Goal: Transaction & Acquisition: Purchase product/service

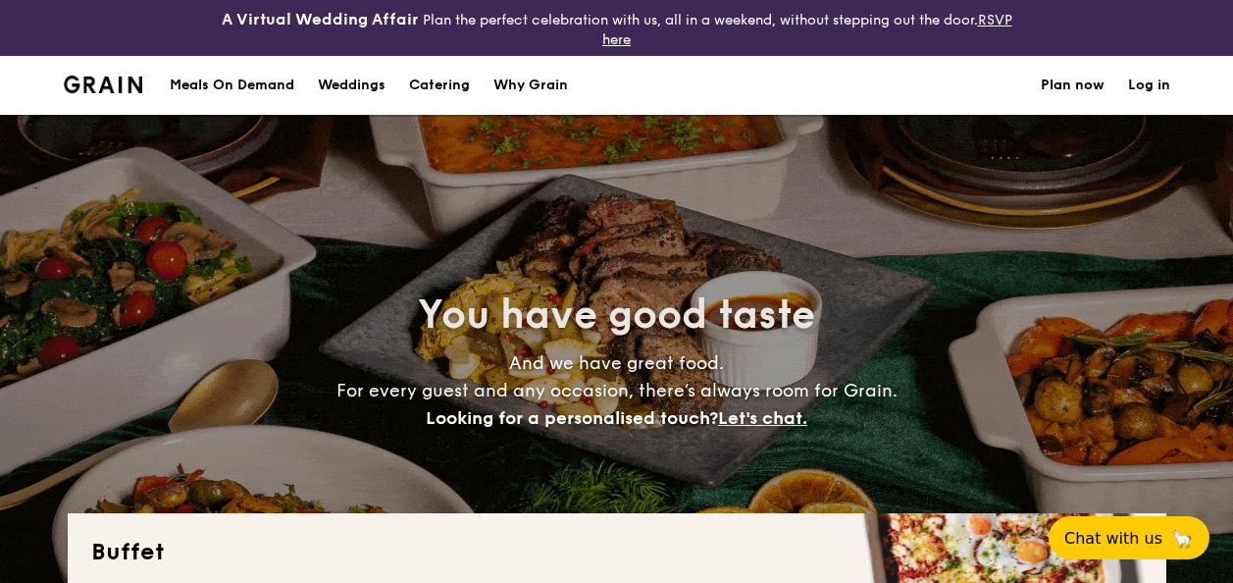
select select
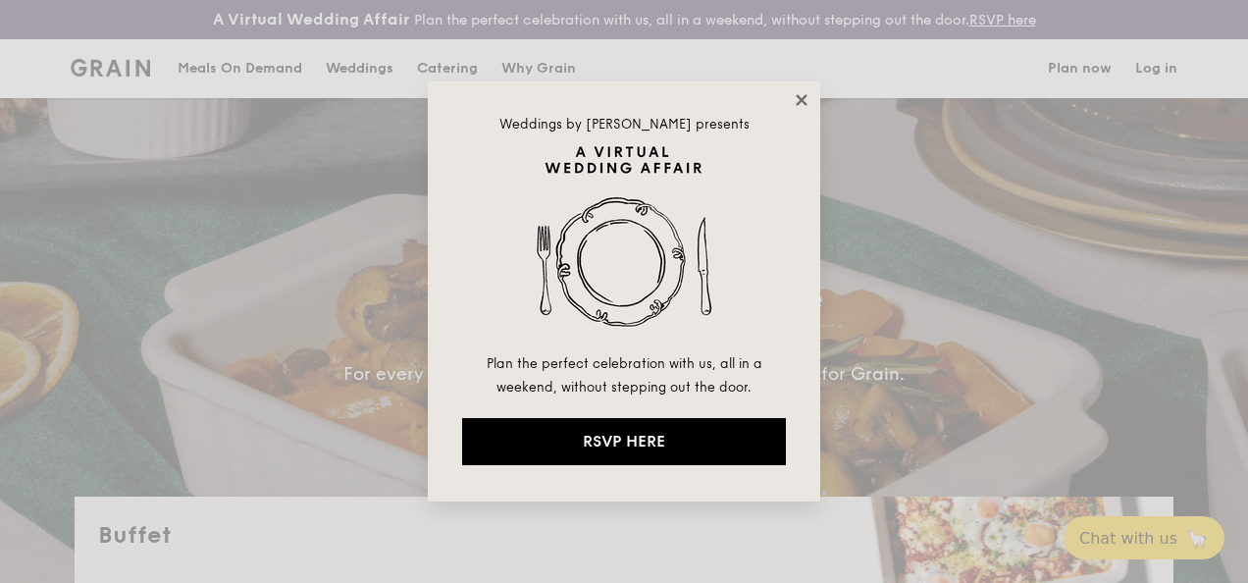
click at [799, 99] on icon at bounding box center [802, 100] width 18 height 18
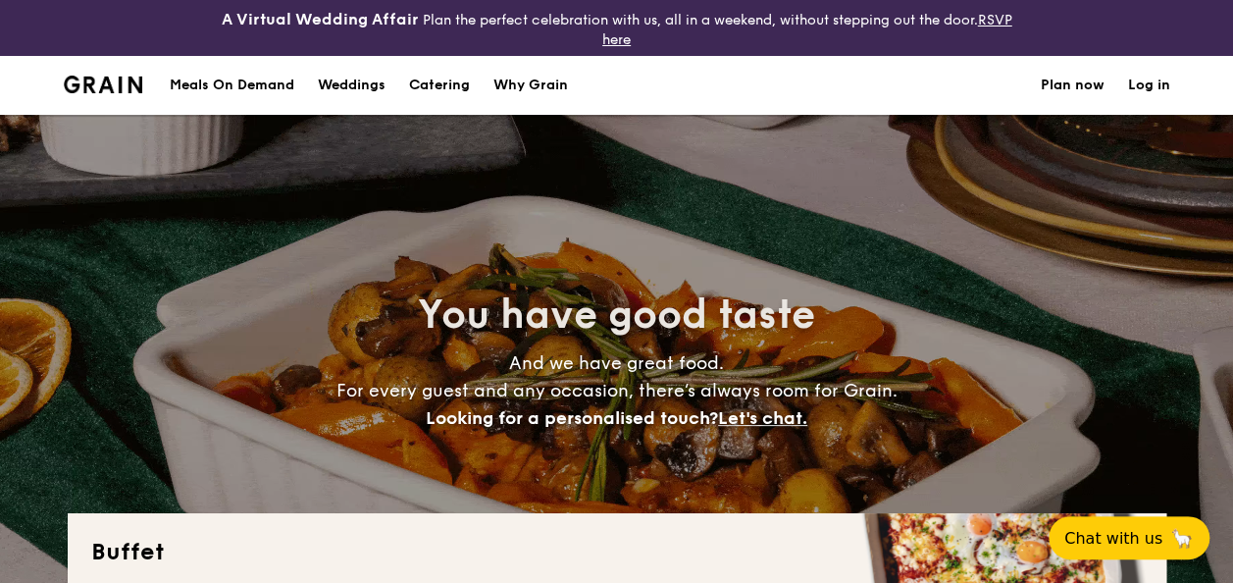
click at [445, 84] on h1 "Catering" at bounding box center [439, 85] width 61 height 59
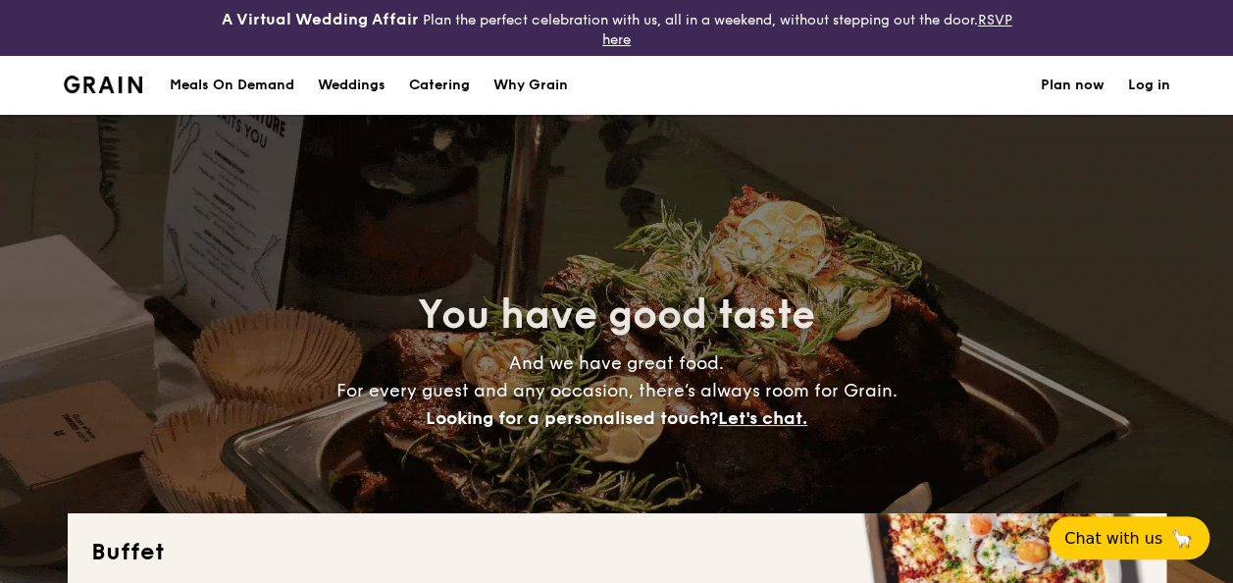
click at [447, 87] on h1 "Catering" at bounding box center [439, 85] width 61 height 59
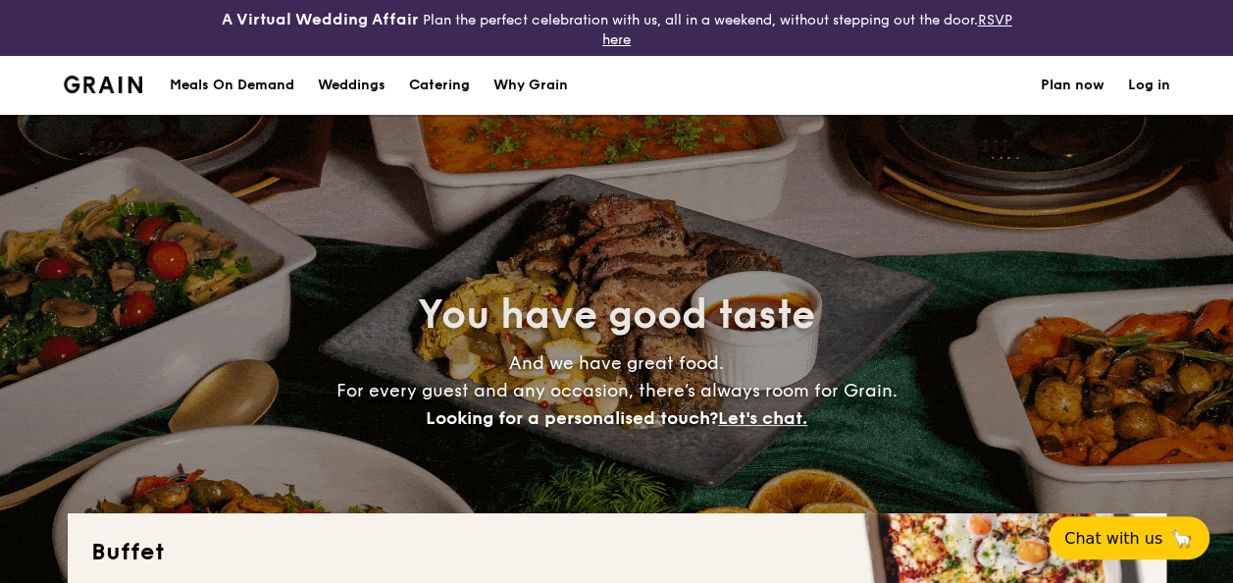
click at [451, 94] on h1 "Catering" at bounding box center [439, 85] width 61 height 59
click at [439, 82] on h1 "Catering" at bounding box center [439, 85] width 61 height 59
click at [700, 88] on section "Meals On Demand Weddings Catering Why Grain Plan now Log in" at bounding box center [617, 85] width 1107 height 59
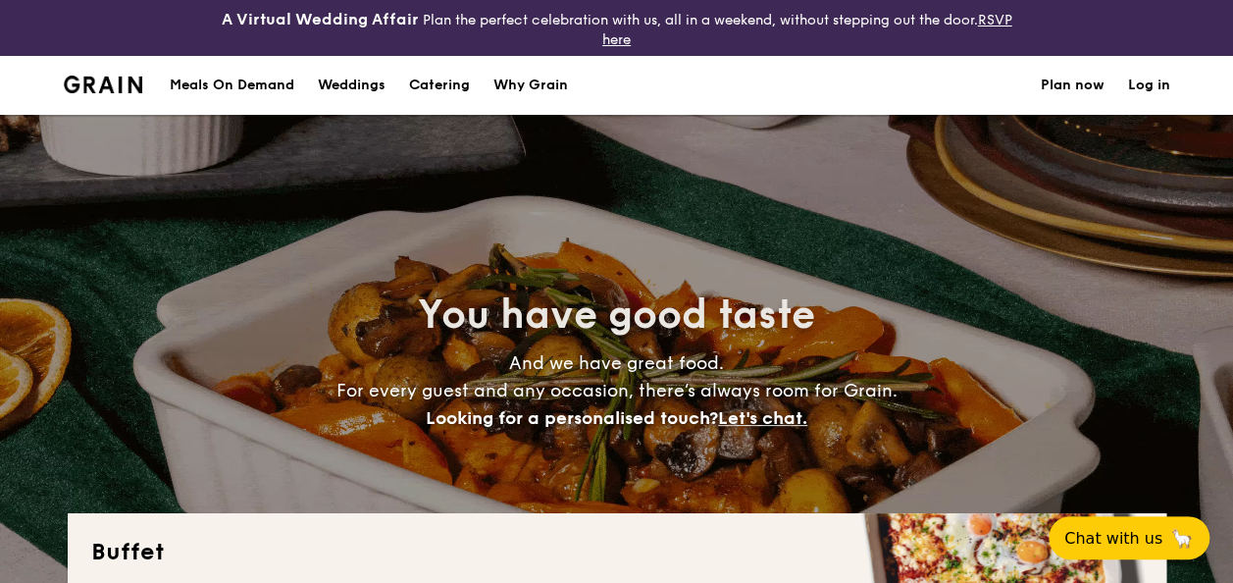
click at [700, 88] on section "Meals On Demand Weddings Catering Why Grain Plan now Log in" at bounding box center [617, 85] width 1107 height 59
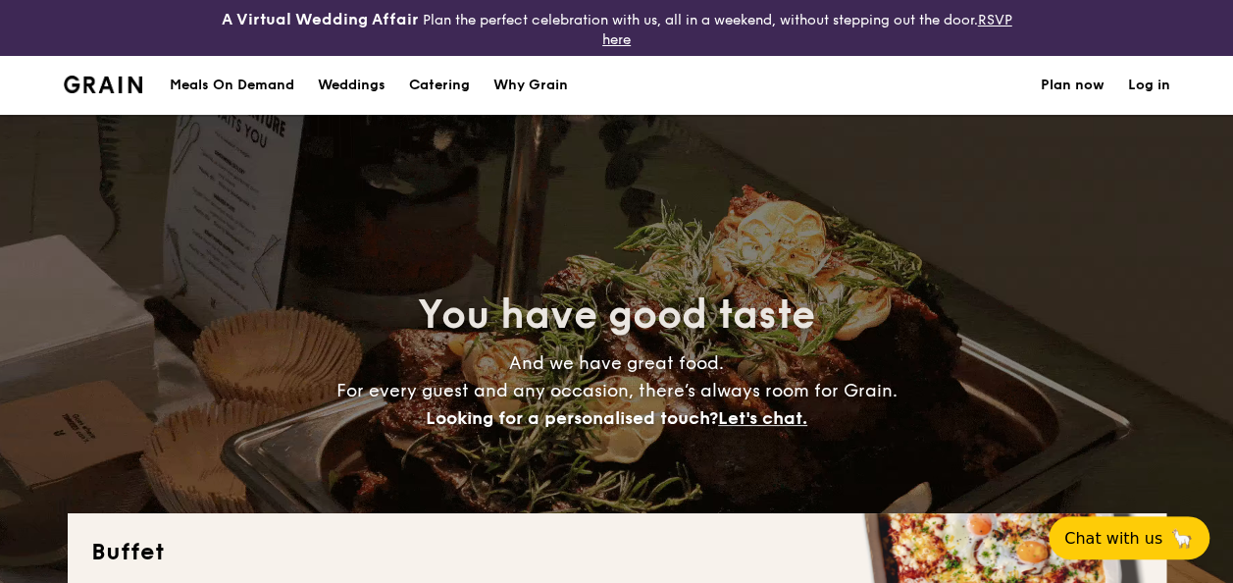
click at [700, 90] on section "Meals On Demand Weddings Catering Why Grain Plan now Log in" at bounding box center [617, 85] width 1107 height 59
click at [703, 85] on section "Meals On Demand Weddings Catering Why Grain Plan now Log in" at bounding box center [617, 85] width 1107 height 59
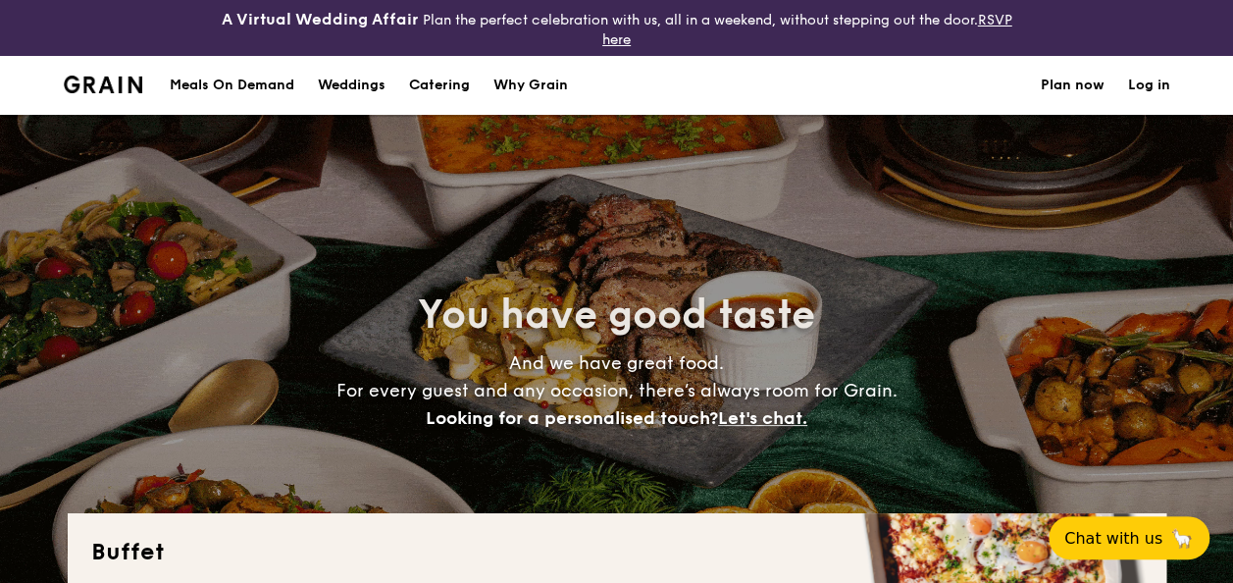
click at [703, 85] on section "Meals On Demand Weddings Catering Why Grain Plan now Log in" at bounding box center [617, 85] width 1107 height 59
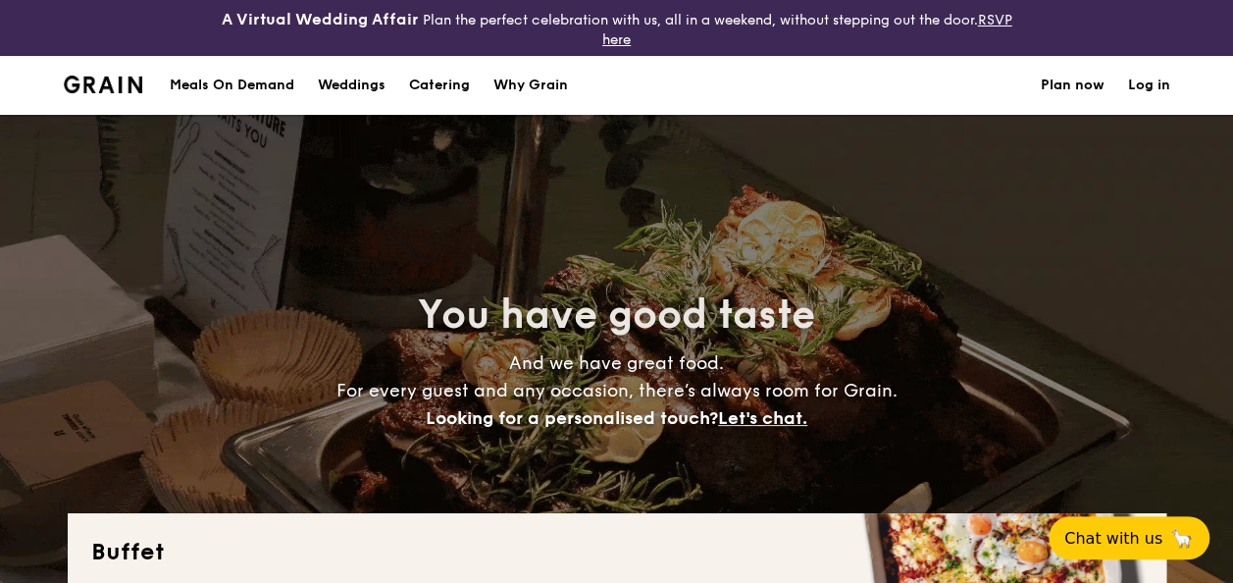
click at [699, 88] on section "Meals On Demand Weddings Catering Why Grain Plan now Log in" at bounding box center [617, 85] width 1107 height 59
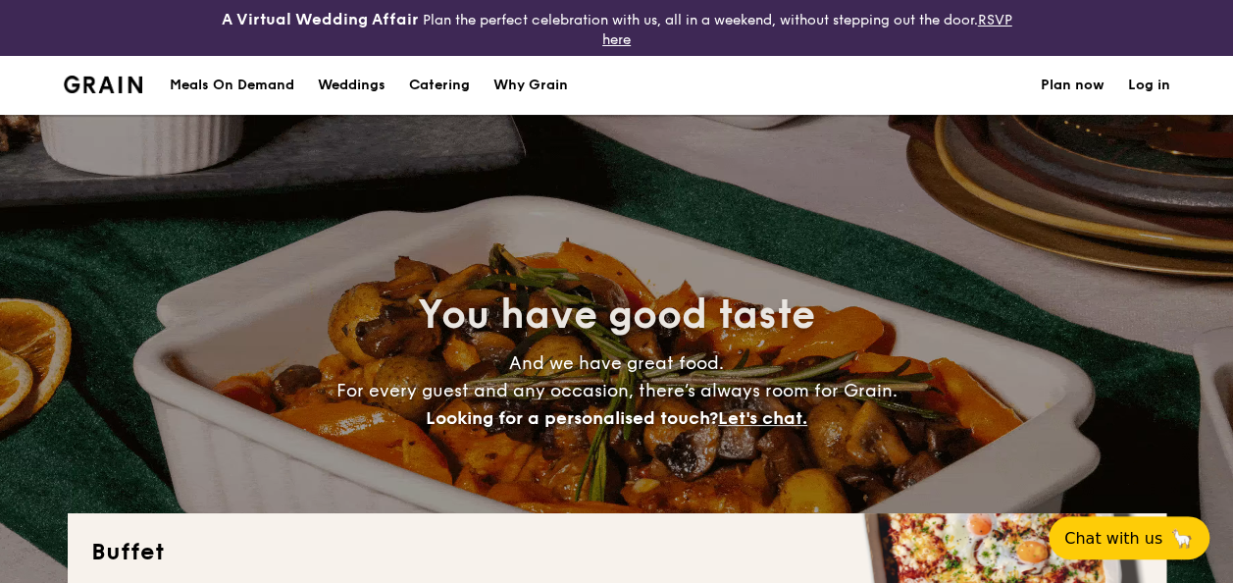
click at [453, 90] on h1 "Catering" at bounding box center [439, 85] width 61 height 59
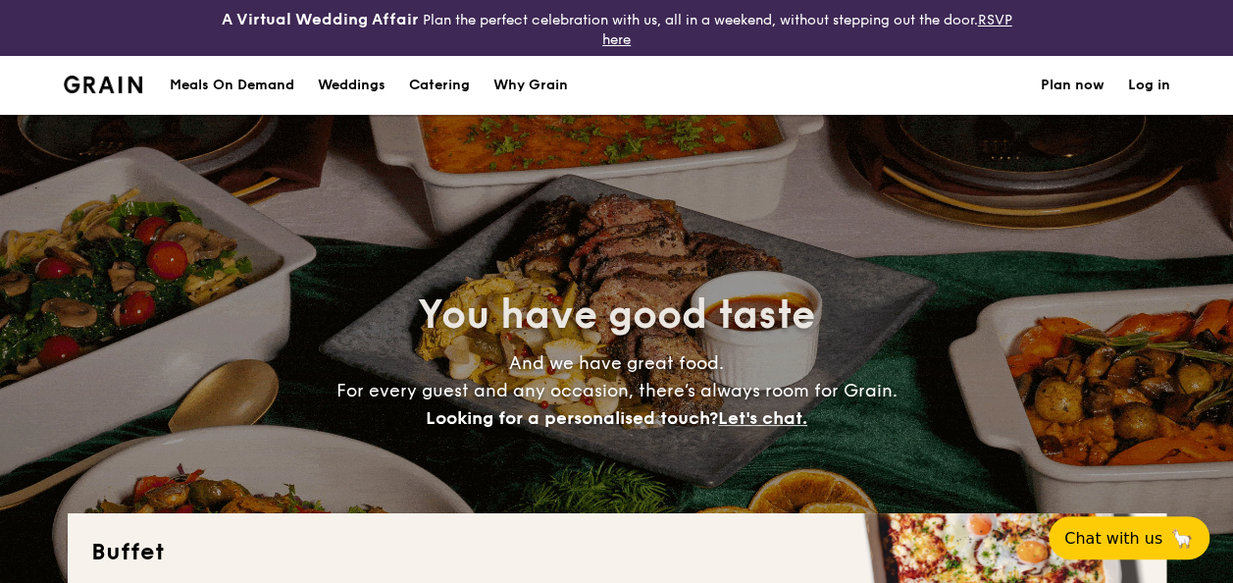
click at [441, 86] on h1 "Catering" at bounding box center [439, 85] width 61 height 59
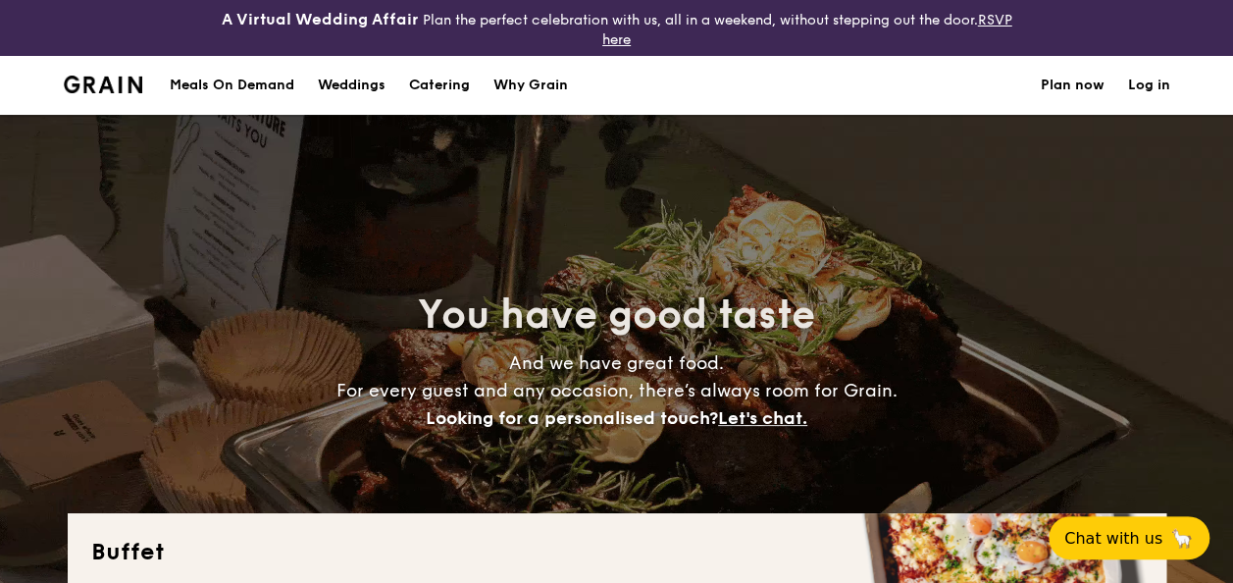
click at [286, 89] on div "Meals On Demand" at bounding box center [232, 85] width 125 height 59
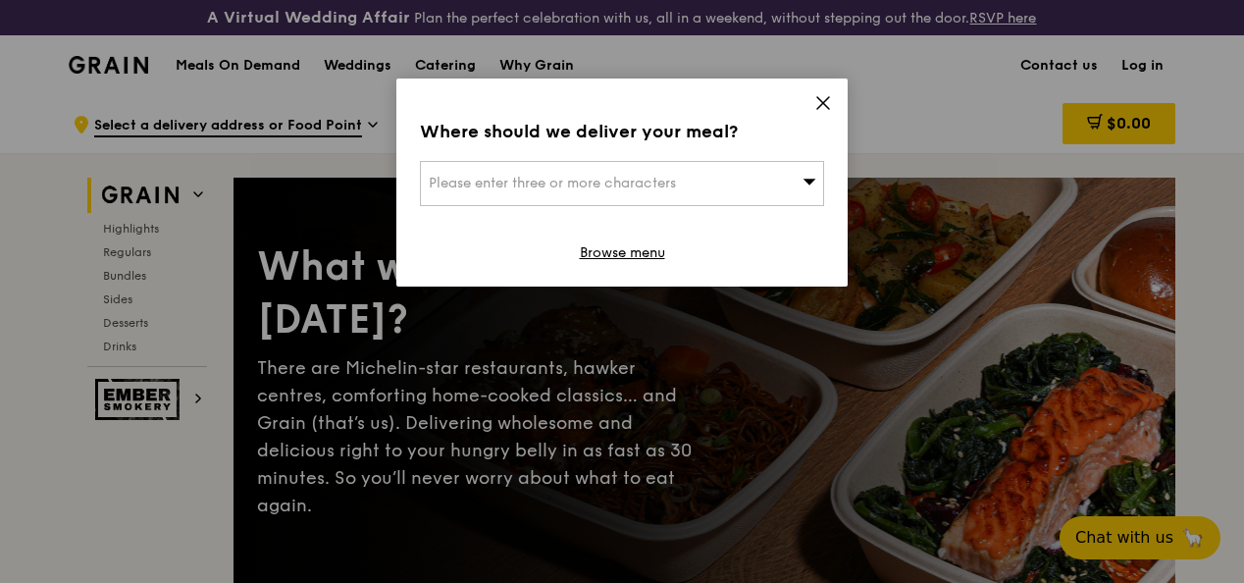
click at [799, 182] on div "Please enter three or more characters" at bounding box center [622, 183] width 404 height 45
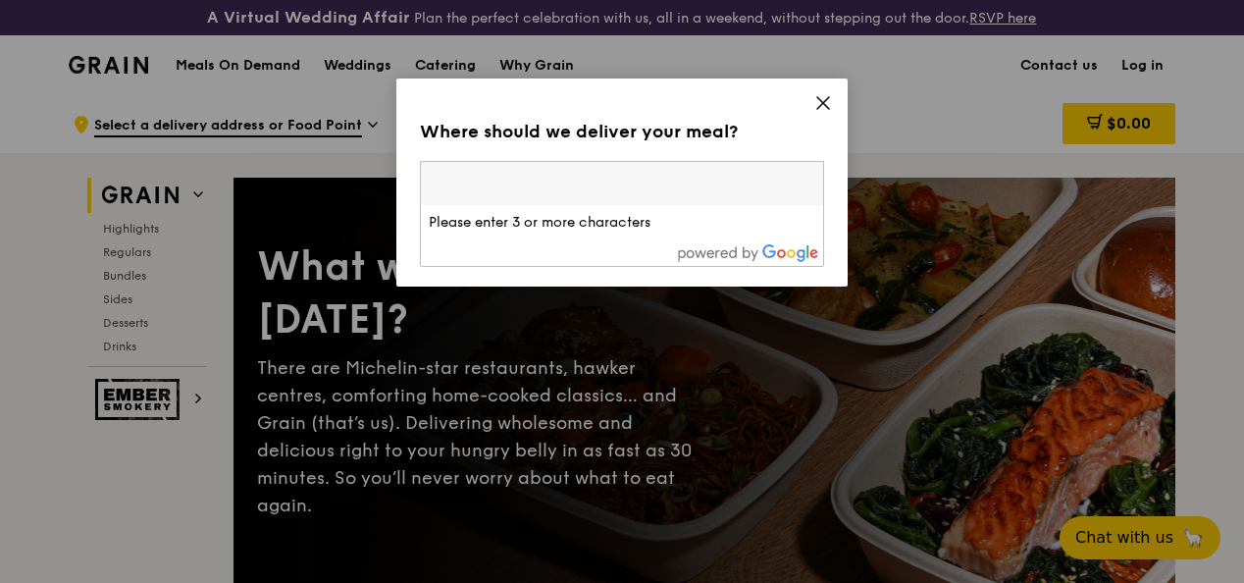
click at [816, 105] on icon at bounding box center [823, 103] width 18 height 18
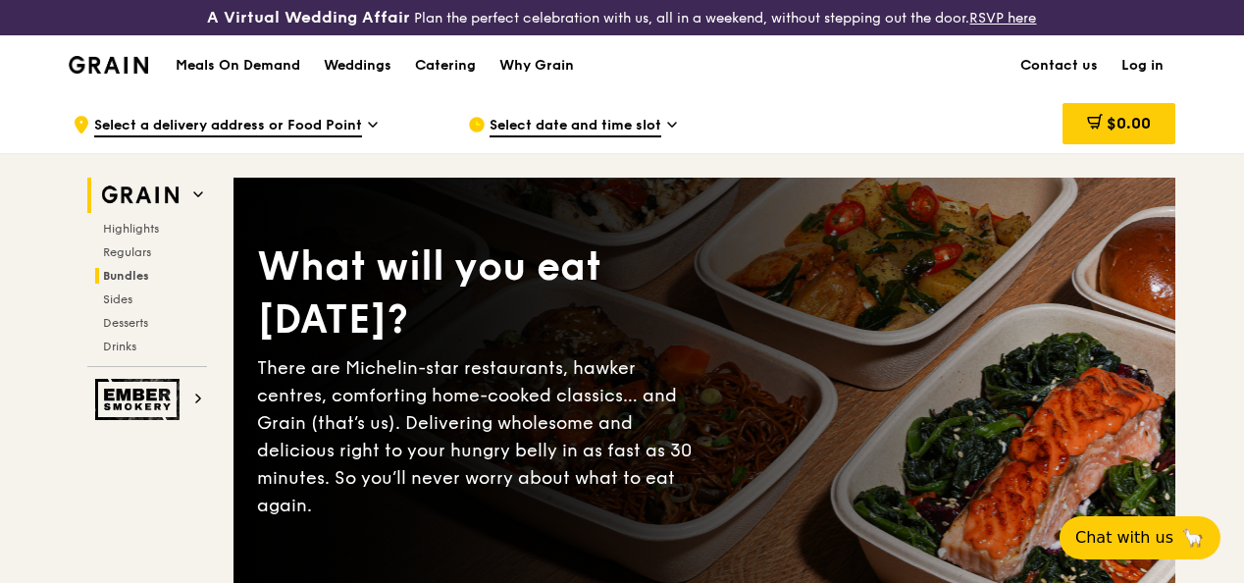
click at [132, 283] on span "Bundles" at bounding box center [126, 276] width 46 height 14
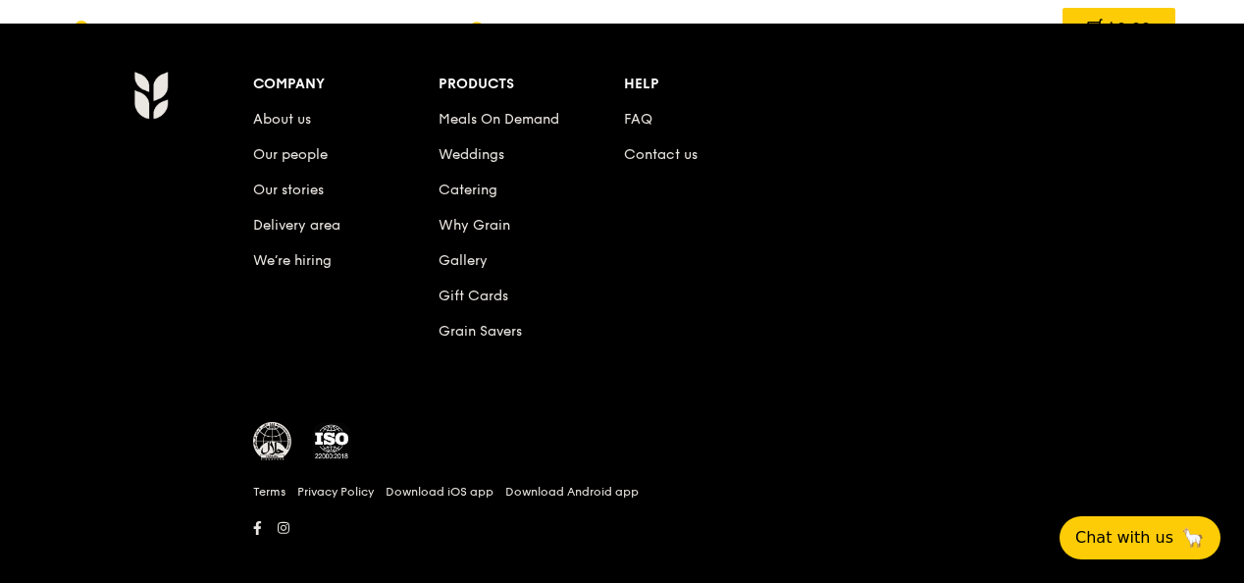
scroll to position [8433, 0]
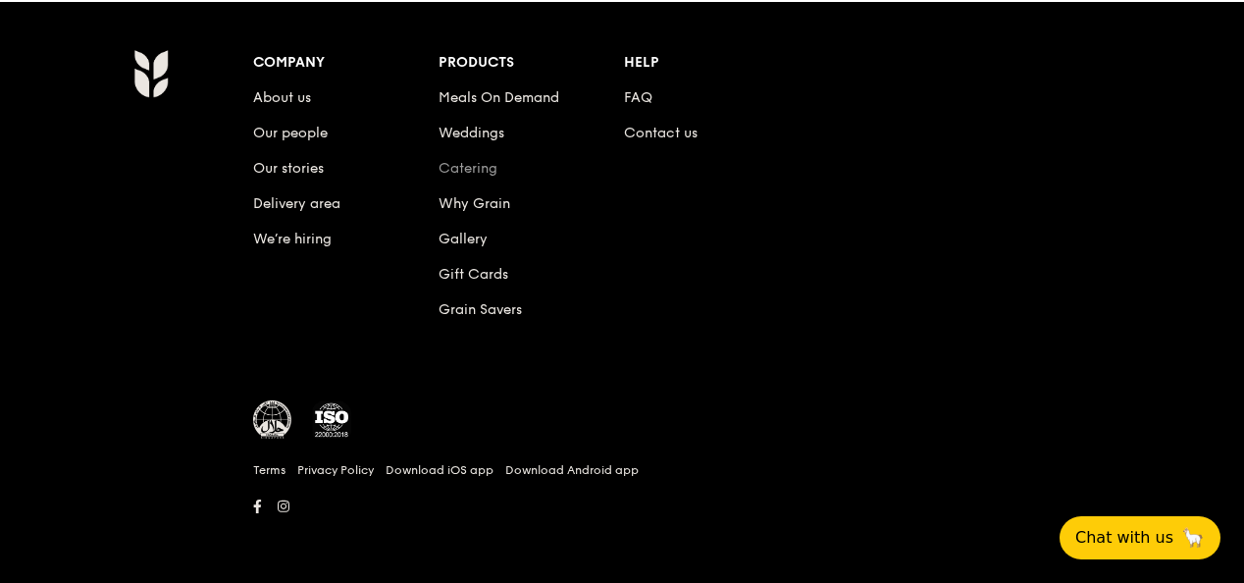
click at [479, 167] on link "Catering" at bounding box center [468, 168] width 59 height 17
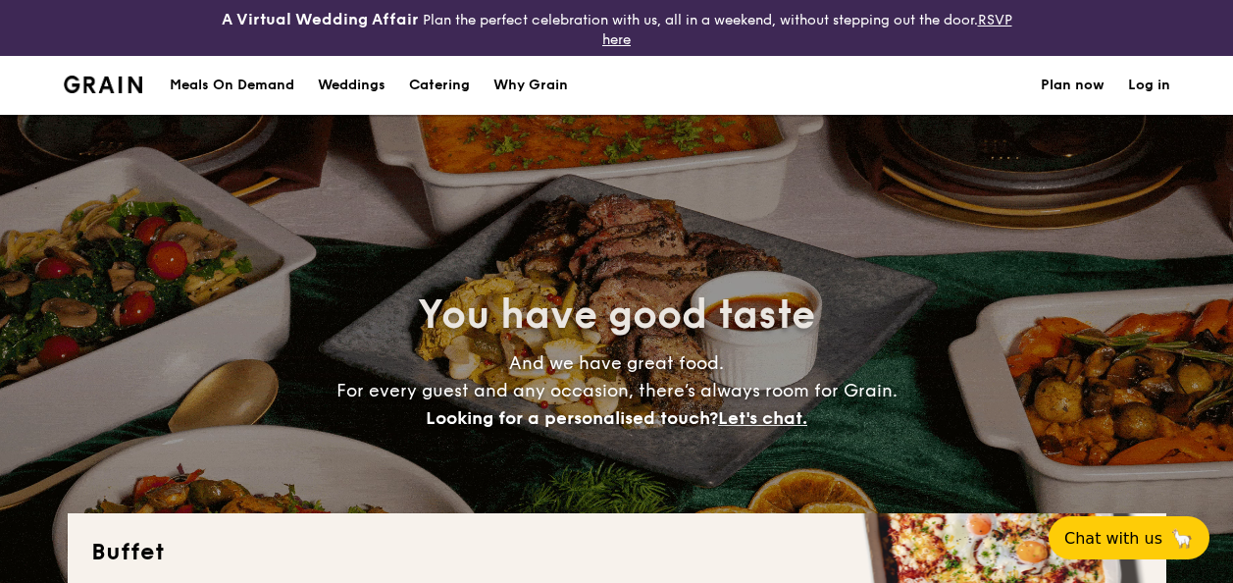
select select
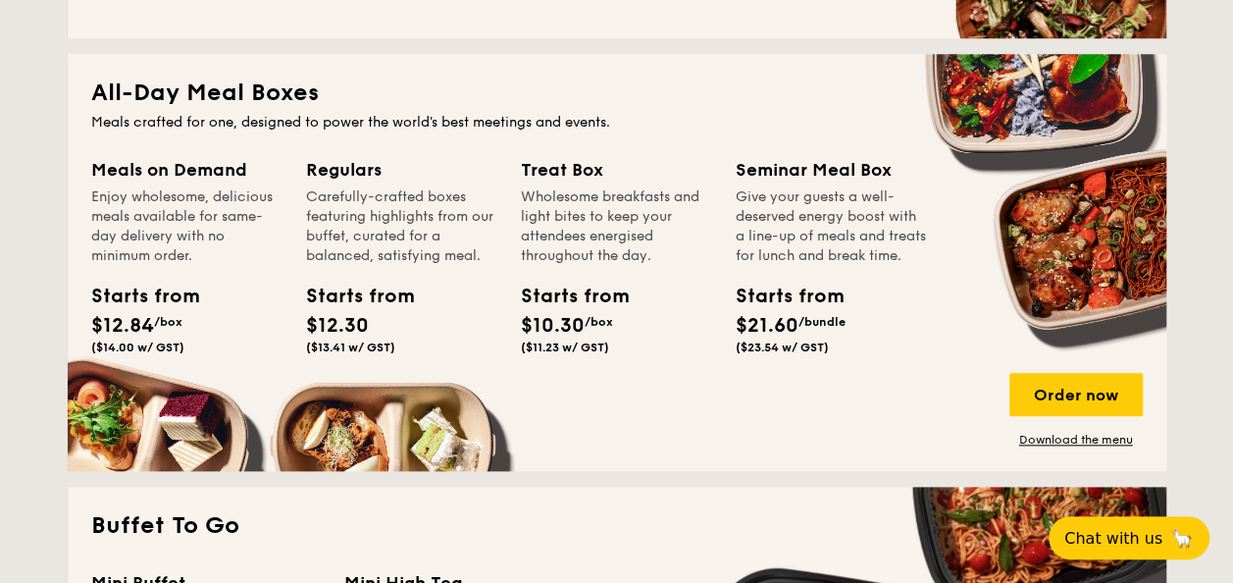
scroll to position [785, 0]
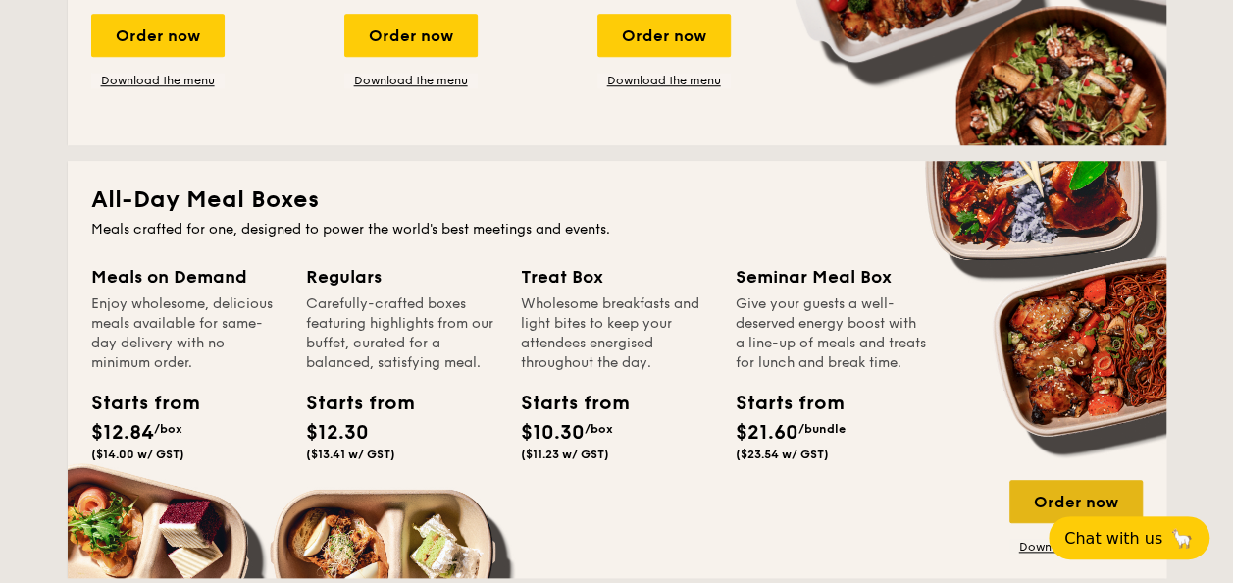
click at [1036, 497] on div "Order now" at bounding box center [1076, 501] width 133 height 43
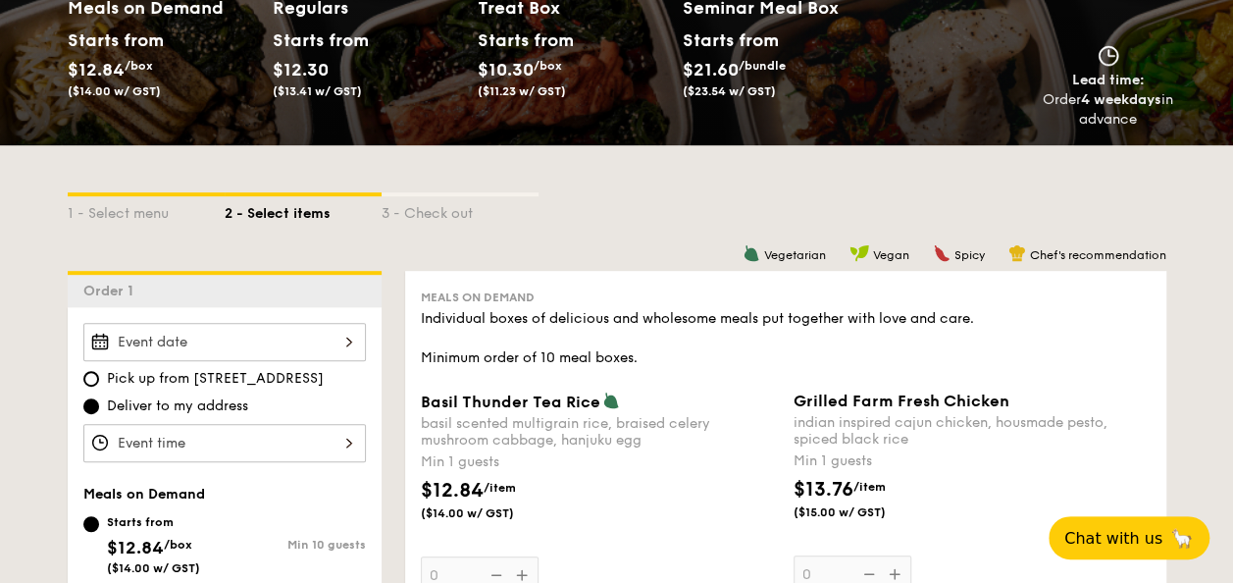
scroll to position [491, 0]
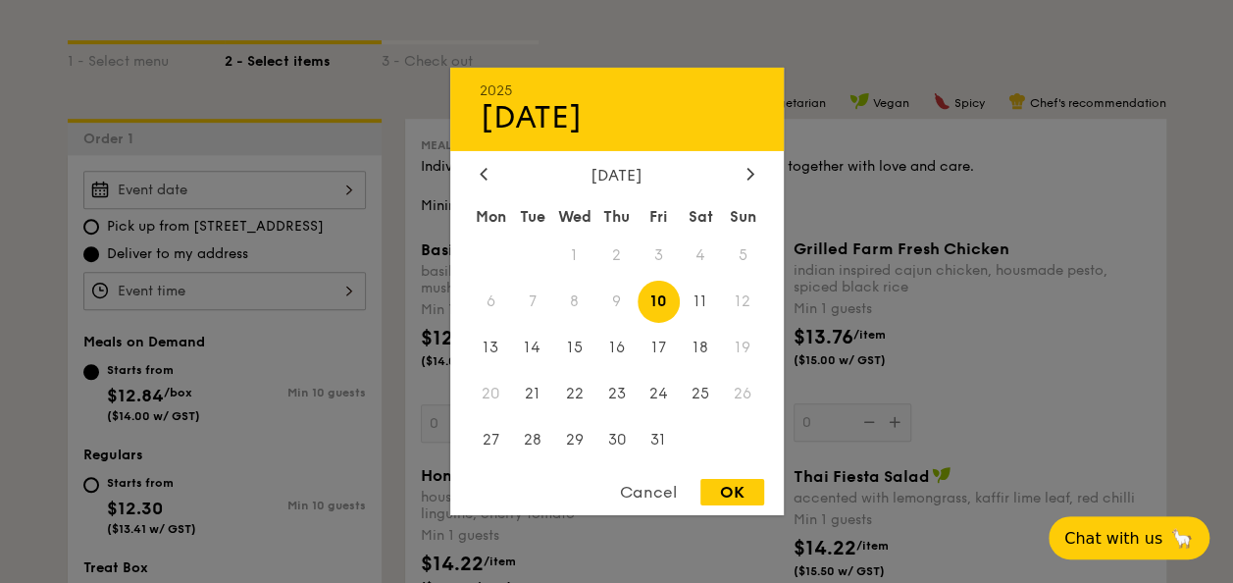
click at [243, 192] on div "2025 Oct [DATE] Tue Wed Thu Fri Sat Sun 1 2 3 4 5 6 7 8 9 10 11 12 13 14 15 16 …" at bounding box center [224, 190] width 283 height 38
click at [613, 300] on span "9" at bounding box center [616, 302] width 42 height 42
click at [726, 491] on div "OK" at bounding box center [732, 492] width 64 height 26
type input "[DATE]"
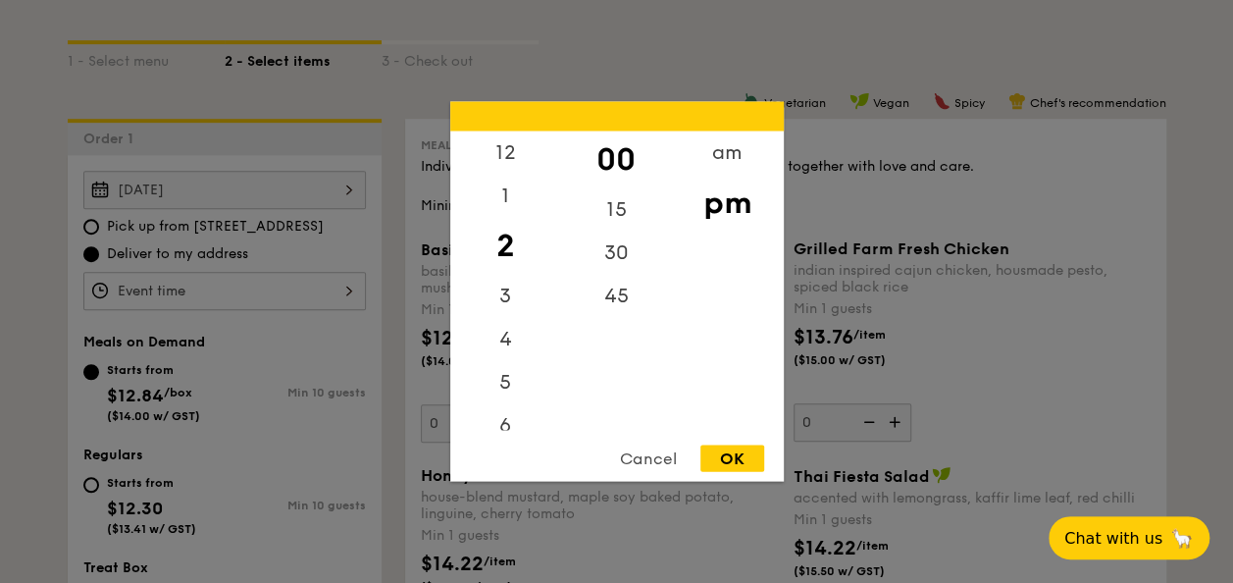
click at [182, 292] on div "12 1 2 3 4 5 6 7 8 9 10 11 00 15 30 45 am pm Cancel OK" at bounding box center [224, 291] width 283 height 38
click at [41, 267] on div at bounding box center [616, 291] width 1233 height 583
